Goal: Transaction & Acquisition: Book appointment/travel/reservation

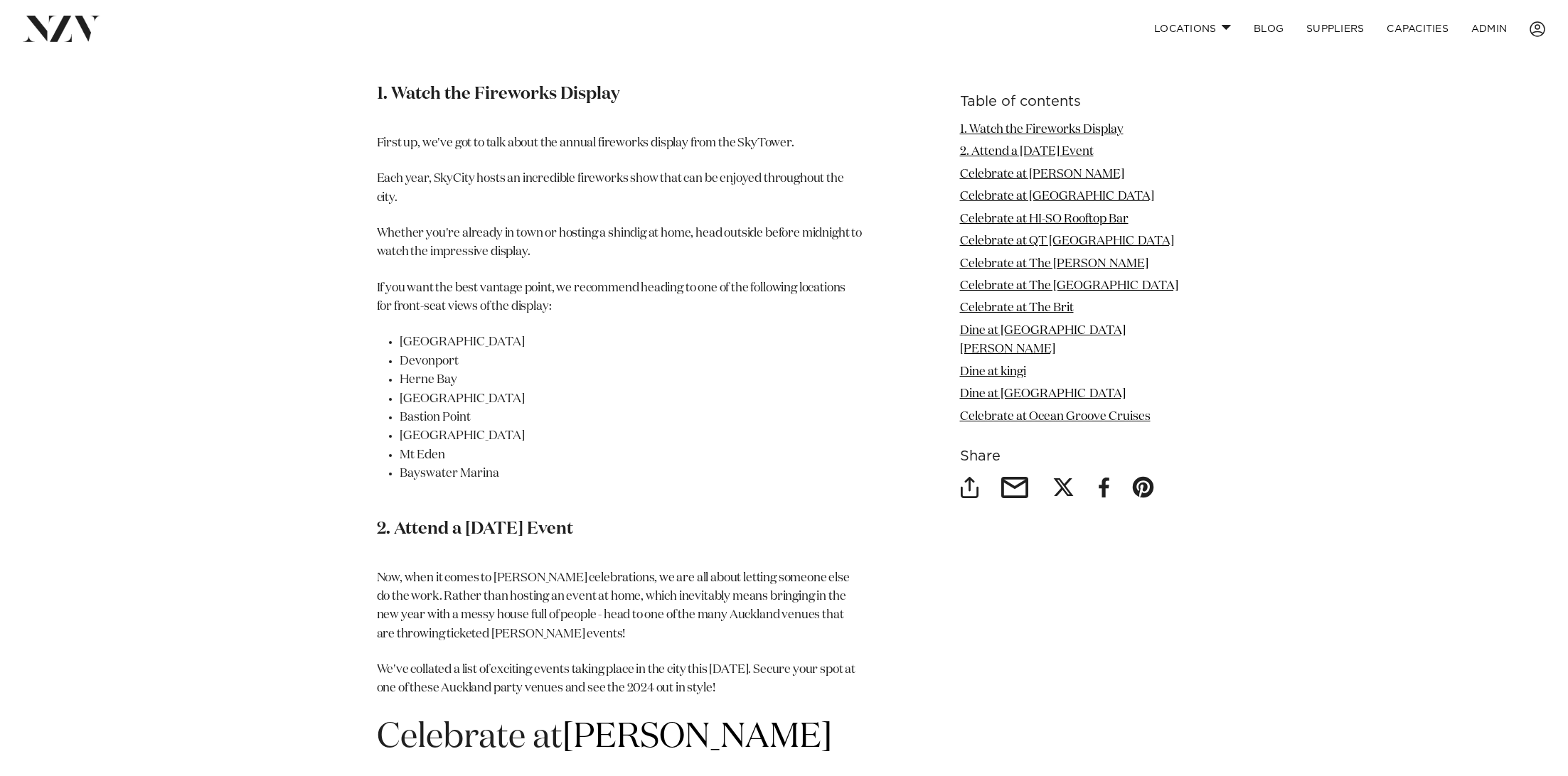
scroll to position [1672, 0]
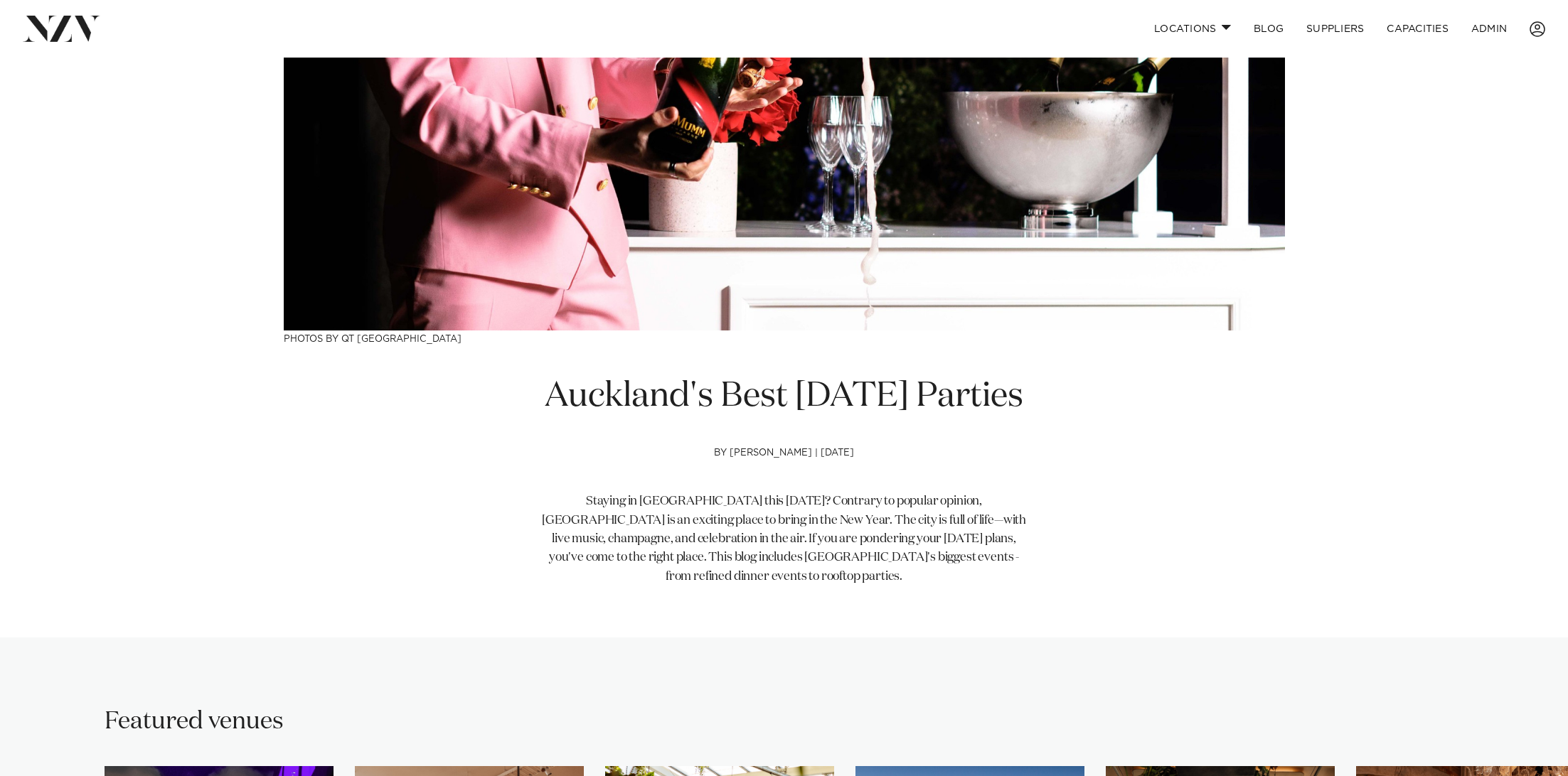
scroll to position [226, 0]
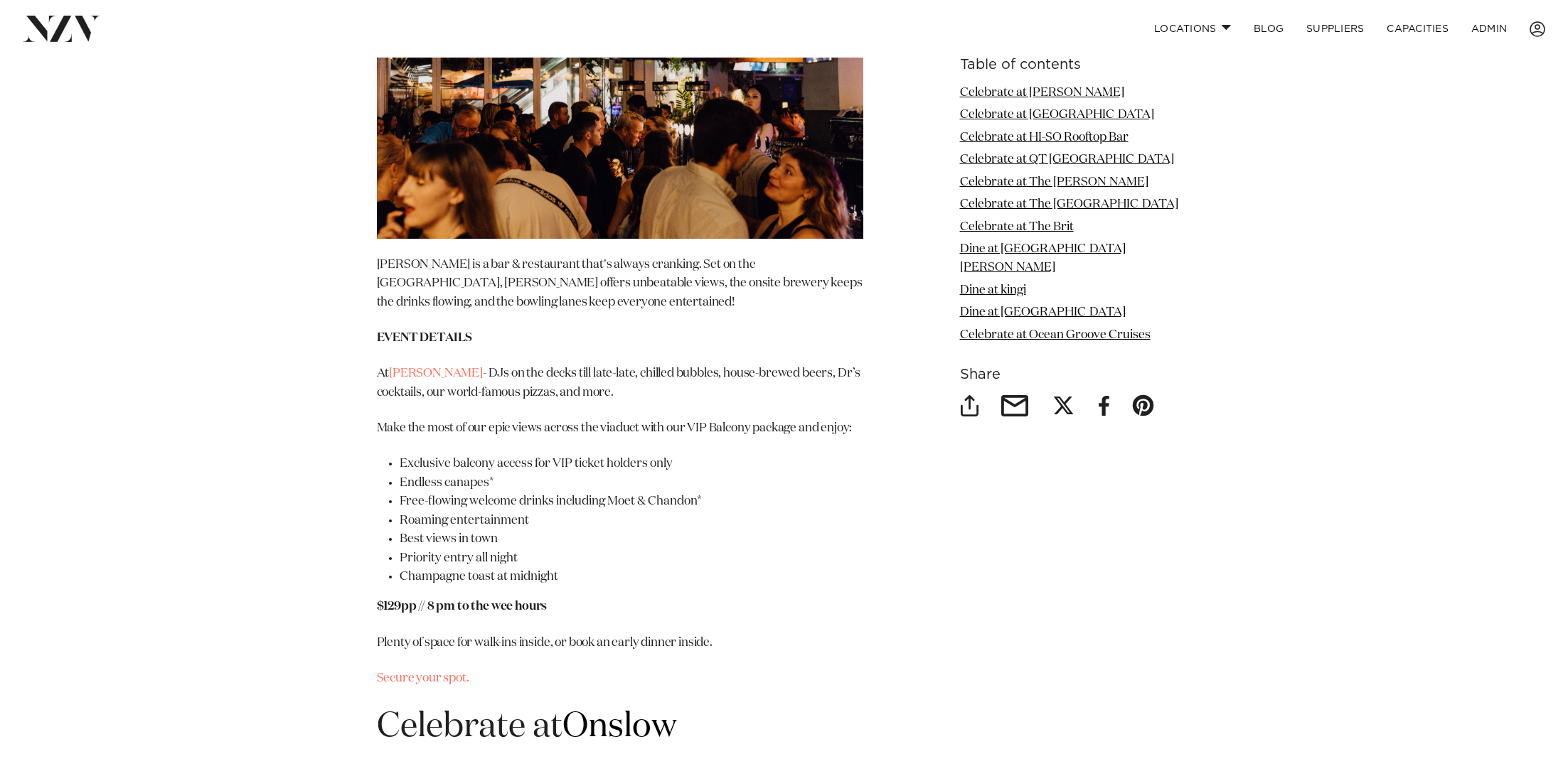
scroll to position [2056, 0]
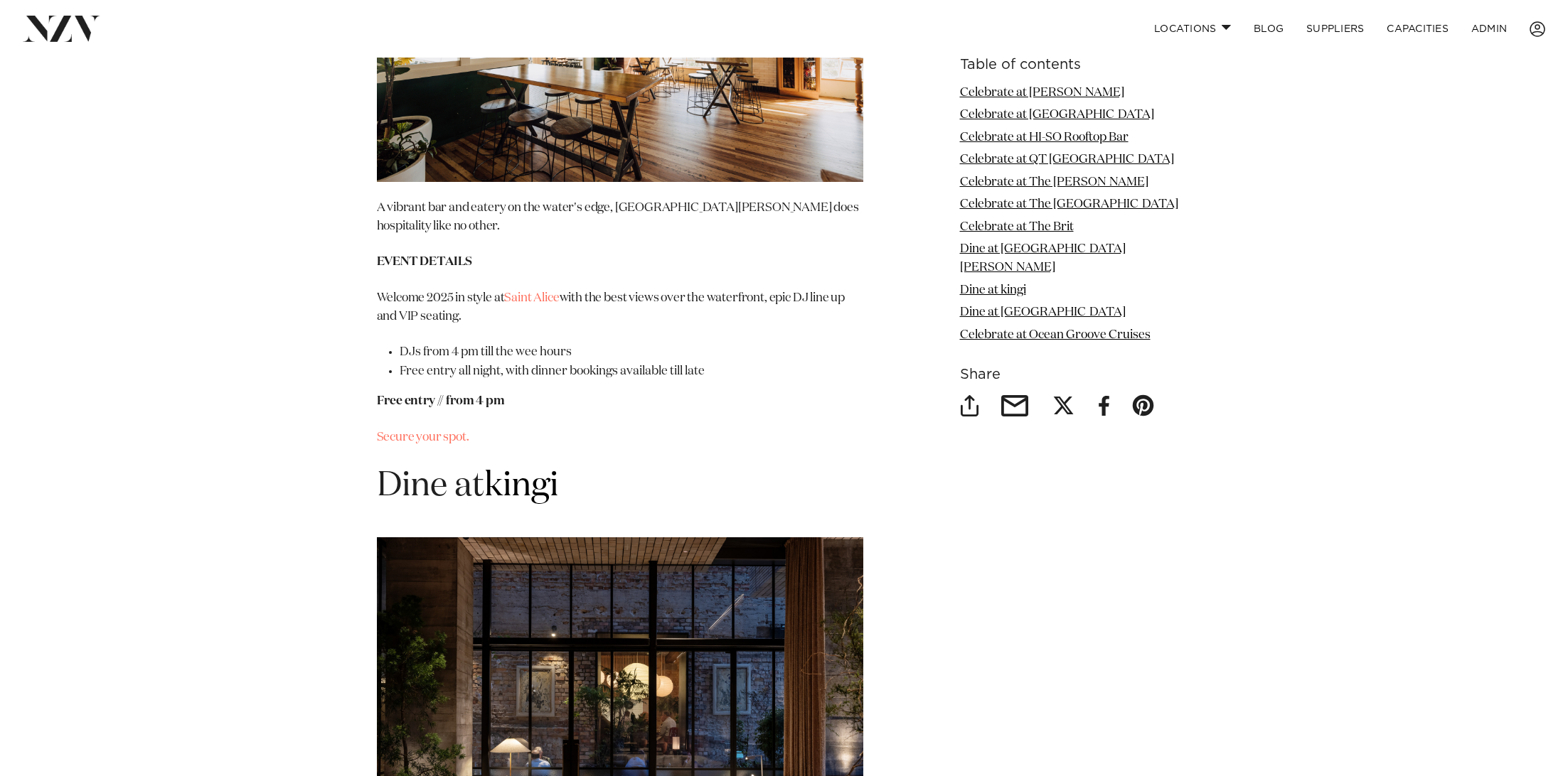
scroll to position [7012, 0]
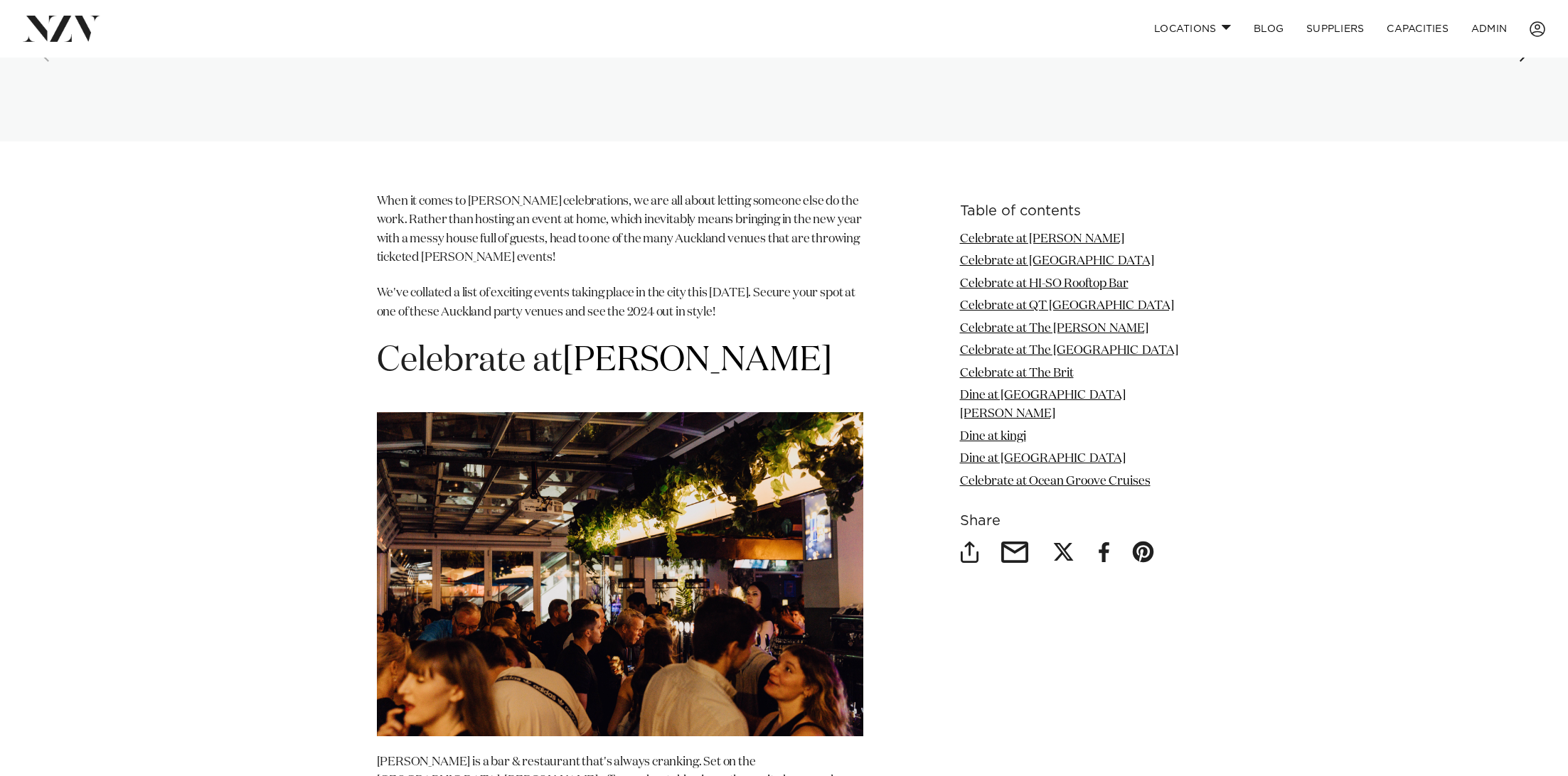
scroll to position [1574, 0]
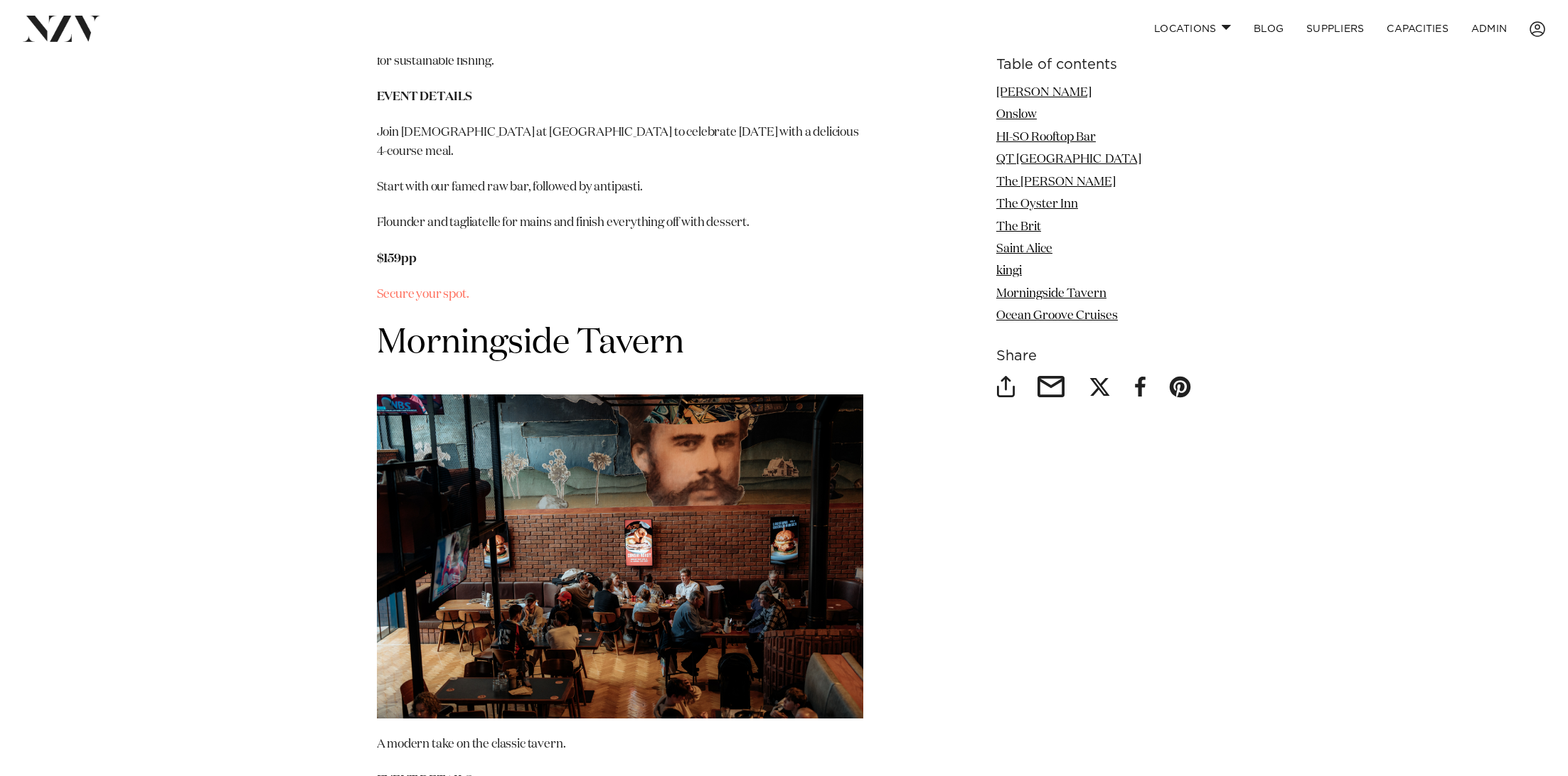
scroll to position [8190, 0]
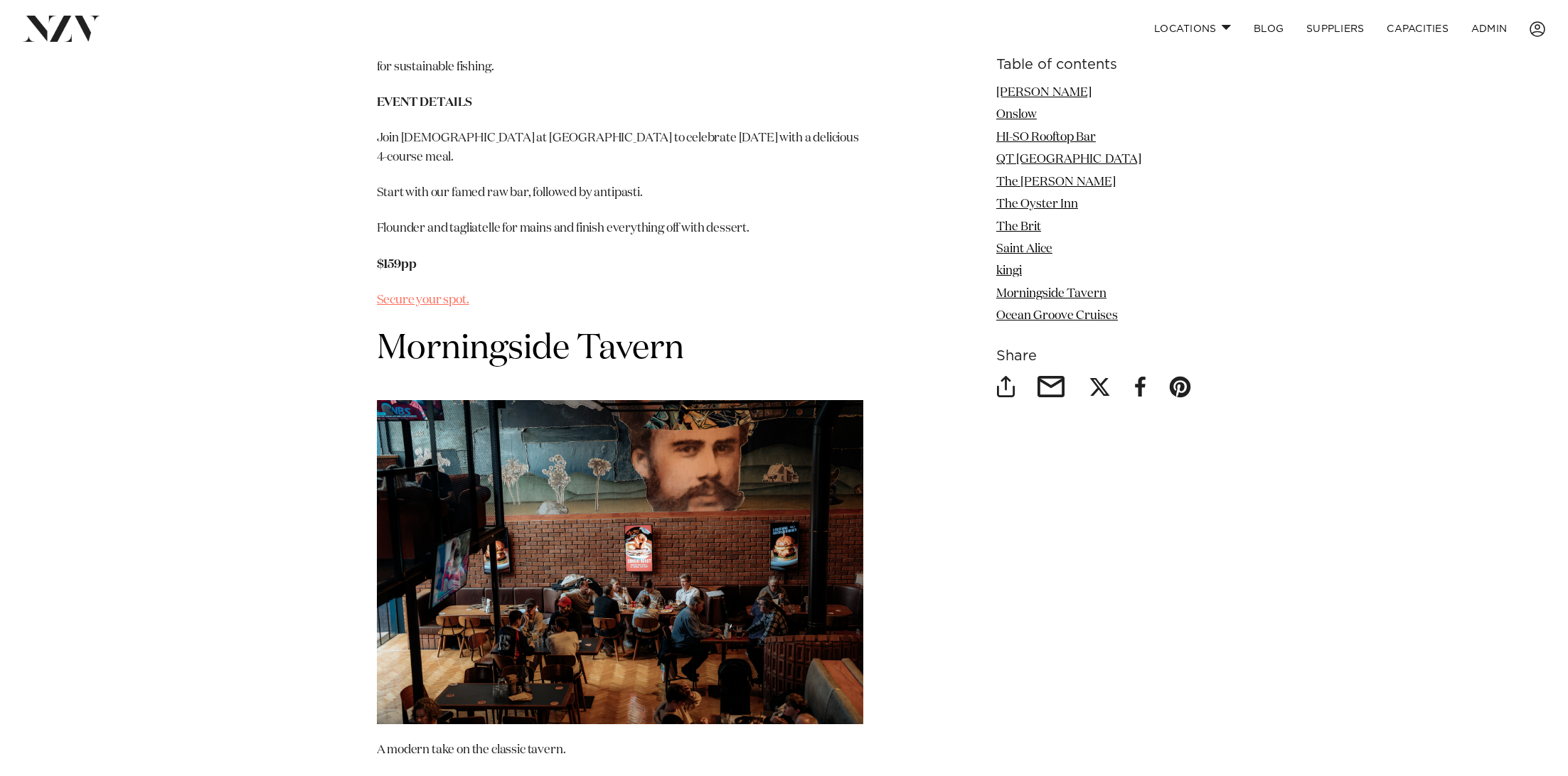
click at [402, 307] on link "Secure your spot." at bounding box center [423, 300] width 93 height 12
